Goal: Task Accomplishment & Management: Use online tool/utility

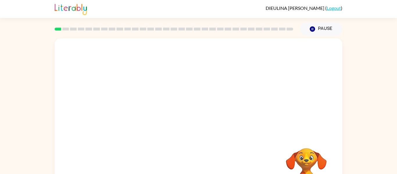
click at [205, 78] on div at bounding box center [199, 87] width 288 height 98
click at [185, 62] on div at bounding box center [199, 121] width 288 height 166
click at [201, 123] on icon "button" at bounding box center [199, 124] width 10 height 10
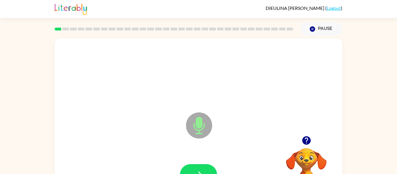
click at [201, 123] on icon "Microphone The Microphone is here when it is your turn to talk" at bounding box center [228, 133] width 87 height 44
click at [197, 171] on icon "button" at bounding box center [199, 175] width 10 height 10
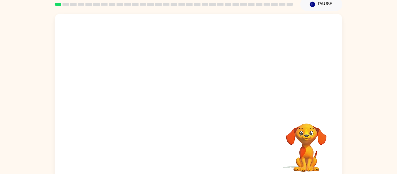
scroll to position [30, 0]
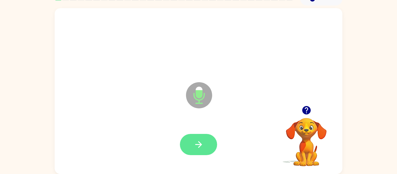
click at [194, 140] on icon "button" at bounding box center [199, 144] width 10 height 10
click at [309, 108] on icon "button" at bounding box center [306, 110] width 8 height 8
click at [206, 147] on button "button" at bounding box center [198, 144] width 37 height 21
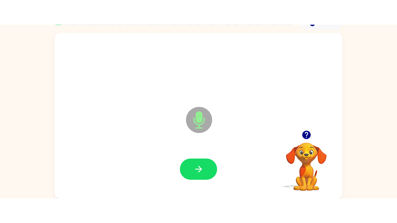
scroll to position [0, 0]
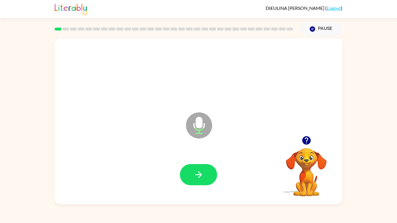
click at [307, 142] on icon "button" at bounding box center [306, 140] width 8 height 8
click at [196, 169] on button "button" at bounding box center [198, 174] width 37 height 21
click at [196, 170] on icon "button" at bounding box center [199, 175] width 10 height 10
click at [197, 171] on icon "button" at bounding box center [199, 175] width 10 height 10
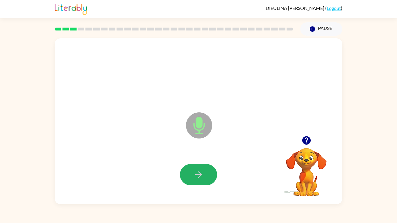
click at [197, 171] on icon "button" at bounding box center [199, 175] width 10 height 10
click at [198, 172] on icon "button" at bounding box center [199, 175] width 10 height 10
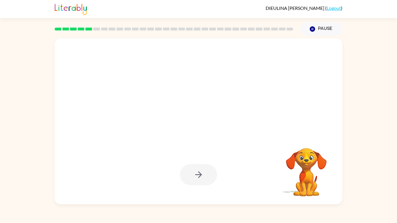
click at [198, 172] on div at bounding box center [198, 174] width 37 height 21
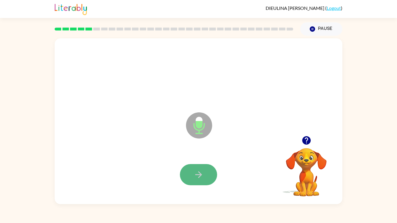
click at [198, 174] on icon "button" at bounding box center [198, 174] width 7 height 7
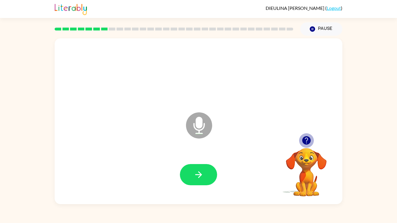
click at [306, 136] on icon "button" at bounding box center [306, 140] width 10 height 10
click at [309, 140] on icon "button" at bounding box center [306, 140] width 8 height 8
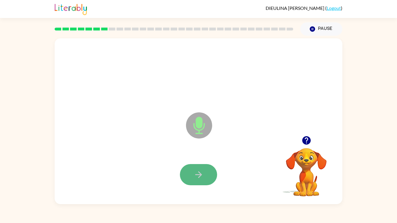
click at [195, 174] on icon "button" at bounding box center [198, 174] width 7 height 7
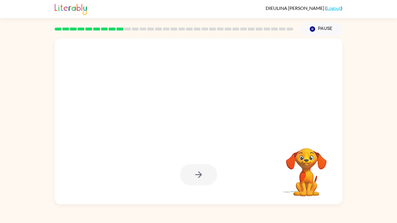
click at [207, 170] on div at bounding box center [198, 174] width 37 height 21
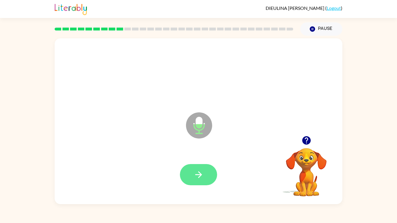
click at [212, 174] on button "button" at bounding box center [198, 174] width 37 height 21
click at [196, 174] on button "button" at bounding box center [198, 174] width 37 height 21
click at [198, 174] on button "button" at bounding box center [198, 174] width 37 height 21
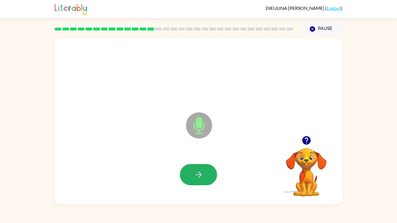
click at [198, 174] on button "button" at bounding box center [198, 174] width 37 height 21
click at [199, 174] on icon "button" at bounding box center [199, 175] width 10 height 10
click at [200, 174] on button "button" at bounding box center [198, 174] width 37 height 21
click at [201, 174] on button "button" at bounding box center [198, 174] width 37 height 21
click at [136, 174] on div "Microphone The Microphone is here when it is your turn to talk" at bounding box center [199, 121] width 288 height 166
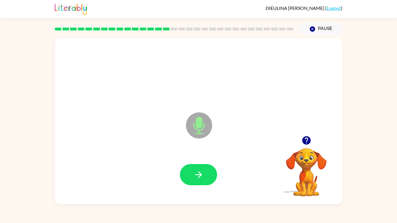
click at [178, 174] on div at bounding box center [198, 175] width 276 height 48
click at [194, 174] on icon "button" at bounding box center [199, 175] width 10 height 10
click at [196, 174] on icon "button" at bounding box center [199, 175] width 10 height 10
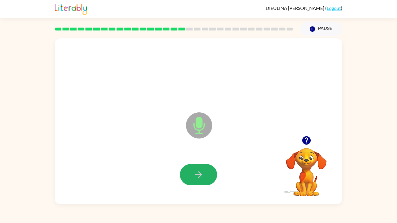
click at [196, 174] on icon "button" at bounding box center [199, 175] width 10 height 10
click at [206, 174] on button "button" at bounding box center [198, 174] width 37 height 21
click at [307, 142] on icon "button" at bounding box center [306, 140] width 8 height 8
click at [188, 174] on button "button" at bounding box center [198, 174] width 37 height 21
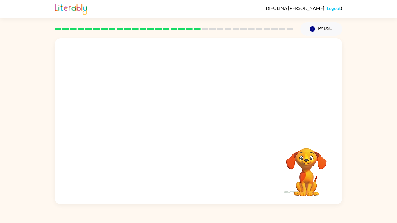
click at [189, 165] on div at bounding box center [198, 175] width 276 height 48
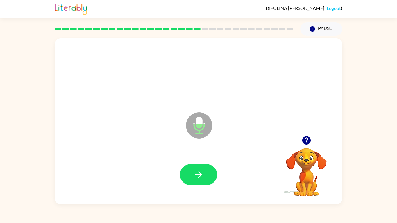
click at [191, 164] on button "button" at bounding box center [198, 174] width 37 height 21
click at [200, 174] on div at bounding box center [198, 175] width 276 height 48
click at [202, 171] on icon "button" at bounding box center [199, 175] width 10 height 10
click at [202, 173] on icon "button" at bounding box center [199, 175] width 10 height 10
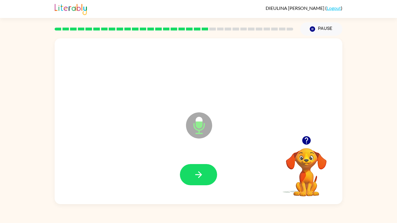
click at [202, 173] on icon "button" at bounding box center [199, 175] width 10 height 10
click at [202, 174] on icon "button" at bounding box center [199, 175] width 10 height 10
click at [203, 174] on icon "button" at bounding box center [199, 175] width 10 height 10
click at [205, 174] on button "button" at bounding box center [198, 174] width 37 height 21
click at [206, 174] on button "button" at bounding box center [198, 174] width 37 height 21
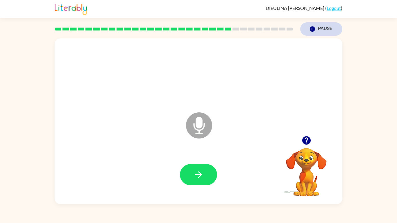
click at [313, 31] on icon "Pause" at bounding box center [312, 29] width 6 height 6
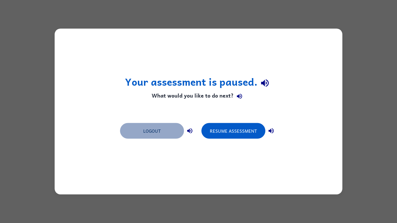
click at [142, 132] on button "Logout" at bounding box center [152, 131] width 64 height 16
